Goal: Browse casually

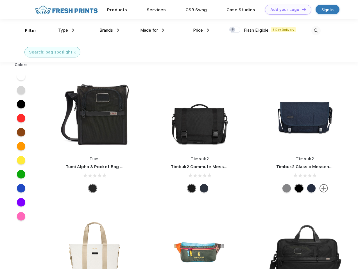
click at [286, 10] on link "Add your Logo Design Tool" at bounding box center [288, 10] width 46 height 10
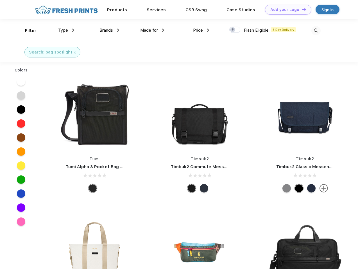
click at [0, 0] on div "Design Tool" at bounding box center [0, 0] width 0 height 0
click at [301, 9] on link "Add your Logo Design Tool" at bounding box center [288, 10] width 46 height 10
click at [27, 31] on div "Filter" at bounding box center [31, 31] width 12 height 6
click at [66, 30] on span "Type" at bounding box center [63, 30] width 10 height 5
click at [109, 30] on span "Brands" at bounding box center [105, 30] width 13 height 5
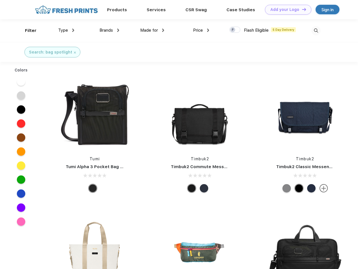
click at [152, 30] on span "Made for" at bounding box center [149, 30] width 18 height 5
click at [201, 30] on span "Price" at bounding box center [198, 30] width 10 height 5
click at [235, 30] on div at bounding box center [234, 30] width 11 height 6
click at [233, 30] on input "checkbox" at bounding box center [231, 28] width 4 height 4
click at [316, 31] on img at bounding box center [315, 30] width 9 height 9
